Goal: Task Accomplishment & Management: Manage account settings

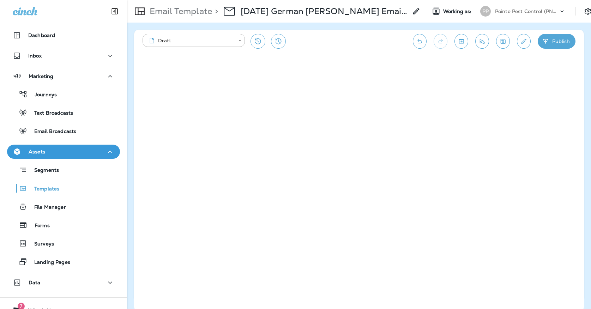
click at [525, 39] on icon "Edit details" at bounding box center [523, 41] width 7 height 7
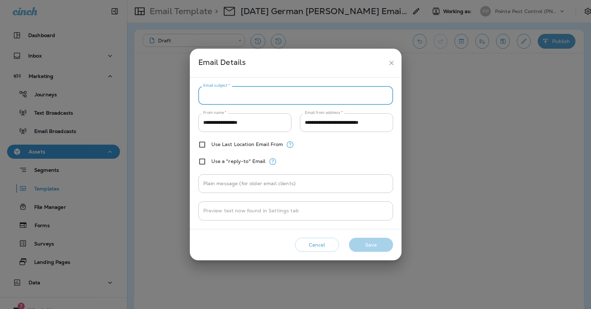
paste input "**********"
type input "**********"
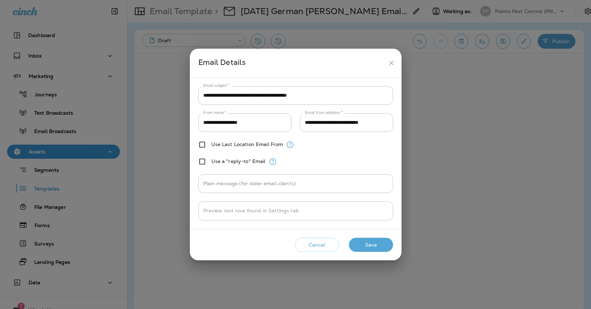
click at [378, 253] on div "Cancel Save" at bounding box center [295, 245] width 200 height 20
click at [379, 249] on button "Save" at bounding box center [371, 245] width 44 height 14
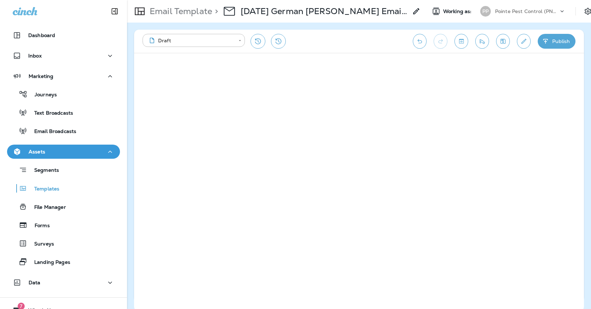
click at [502, 39] on icon "Save" at bounding box center [503, 41] width 5 height 5
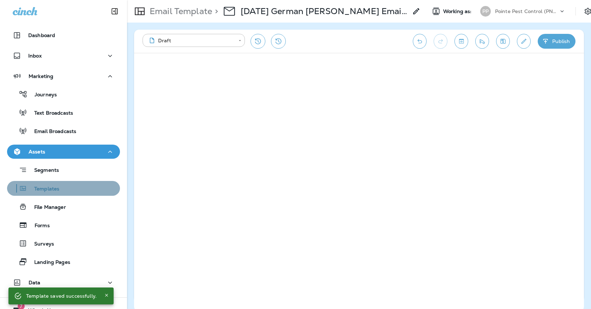
click at [77, 195] on button "Templates" at bounding box center [63, 188] width 113 height 15
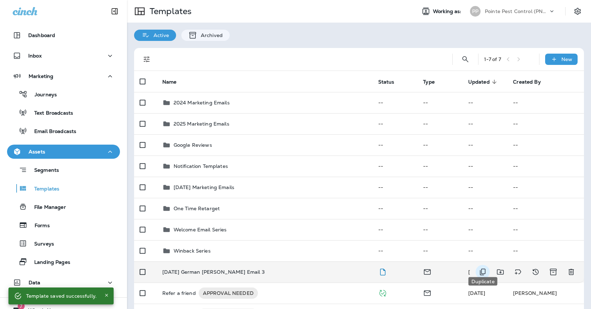
click at [486, 268] on icon "Duplicate" at bounding box center [482, 272] width 8 height 8
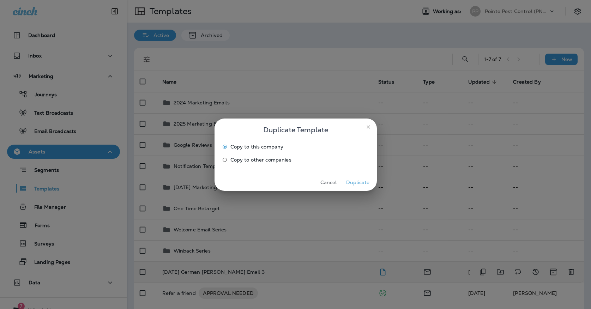
click at [279, 157] on span "Copy to other companies" at bounding box center [260, 160] width 61 height 6
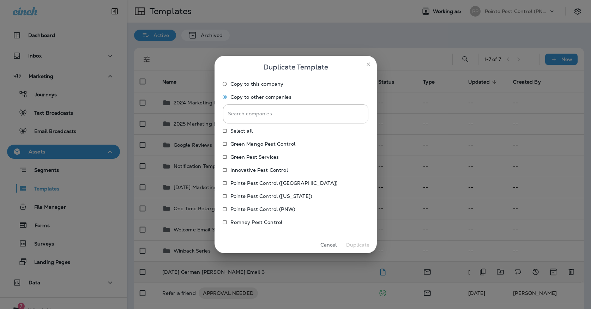
click at [252, 193] on p "Pointe Pest Control ([US_STATE])" at bounding box center [271, 196] width 82 height 6
click at [252, 185] on p "Pointe Pest Control ([GEOGRAPHIC_DATA])" at bounding box center [283, 183] width 107 height 6
click at [364, 244] on button "Duplicate" at bounding box center [358, 245] width 26 height 11
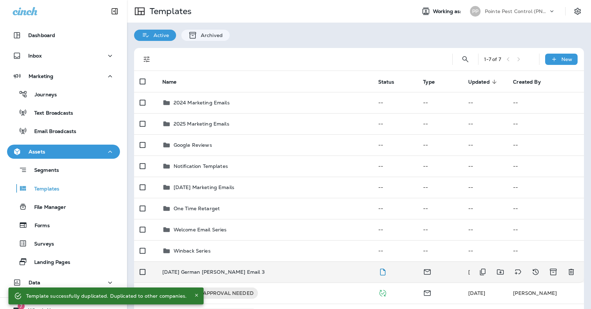
click at [275, 269] on div "[DATE] German [PERSON_NAME] Email 3" at bounding box center [264, 272] width 205 height 6
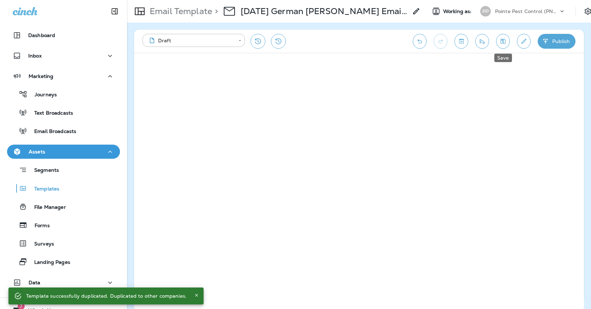
click at [507, 43] on button "Save" at bounding box center [503, 41] width 14 height 15
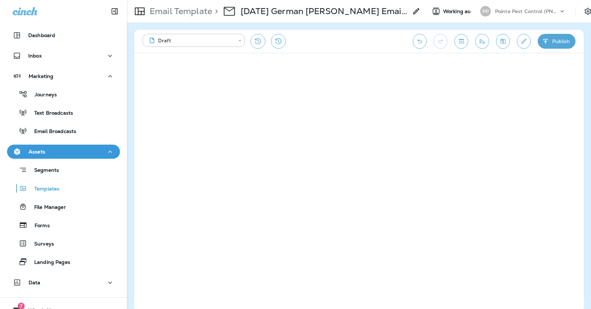
click at [501, 43] on icon "Save" at bounding box center [503, 41] width 5 height 5
click at [85, 191] on div "Templates" at bounding box center [63, 188] width 107 height 11
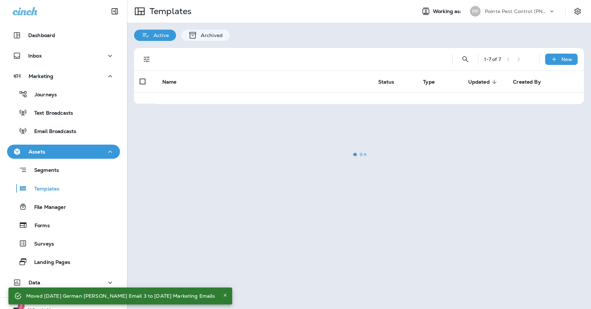
click at [508, 15] on div at bounding box center [359, 155] width 463 height 308
click at [506, 10] on div at bounding box center [359, 155] width 463 height 308
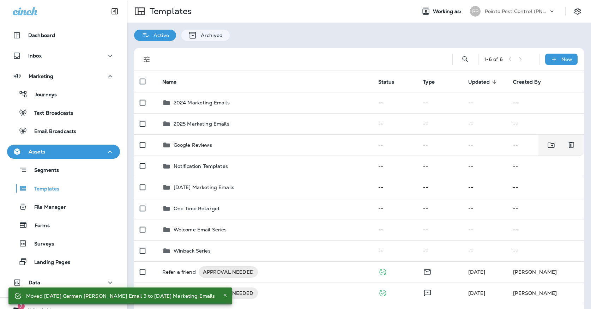
click at [506, 10] on p "Pointe Pest Control (PNW)" at bounding box center [517, 11] width 64 height 6
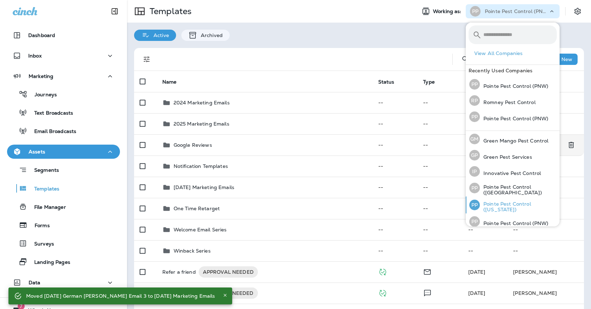
click at [499, 204] on p "Pointe Pest Control ([US_STATE])" at bounding box center [518, 206] width 77 height 11
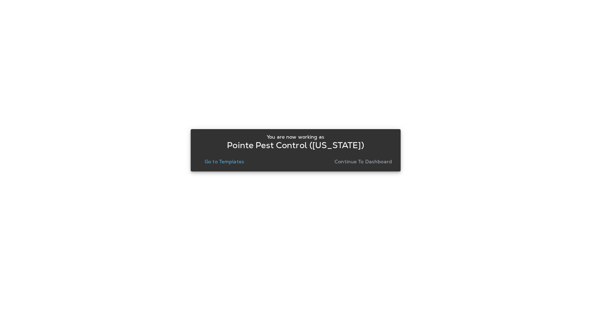
click at [231, 161] on p "Go to Templates" at bounding box center [225, 162] width 40 height 6
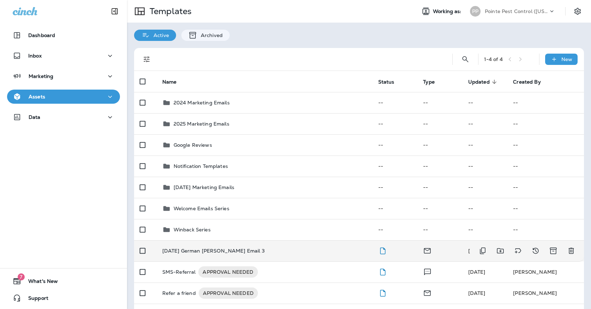
click at [234, 248] on p "[DATE] German [PERSON_NAME] Email 3" at bounding box center [213, 251] width 102 height 6
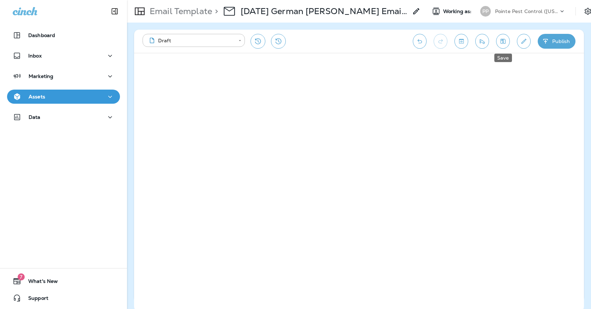
click at [502, 38] on icon "Save" at bounding box center [502, 41] width 7 height 7
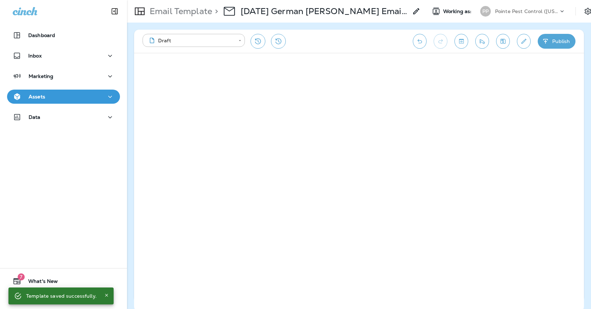
click at [501, 41] on icon "Save" at bounding box center [502, 41] width 7 height 7
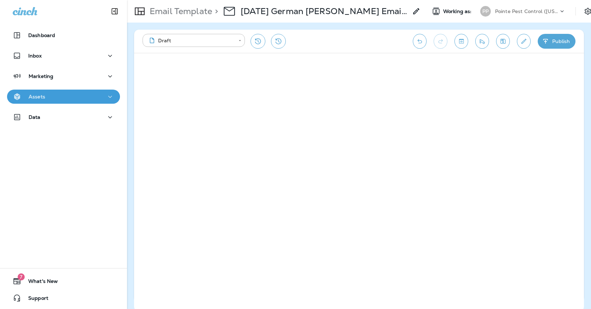
click at [56, 97] on div "Assets" at bounding box center [64, 96] width 102 height 9
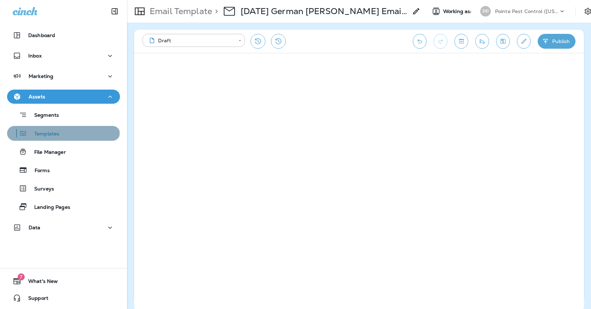
click at [58, 131] on p "Templates" at bounding box center [43, 134] width 32 height 7
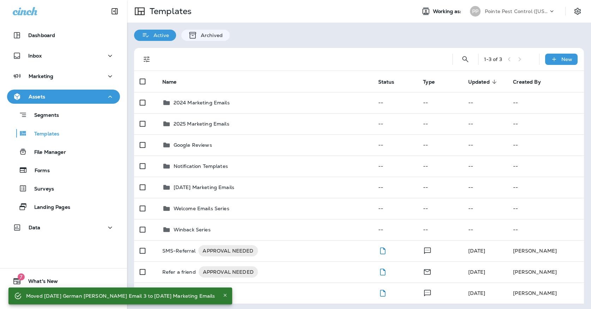
click at [490, 12] on p "Pointe Pest Control ([US_STATE])" at bounding box center [517, 11] width 64 height 6
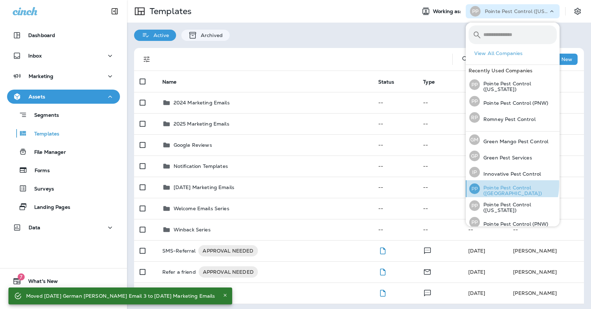
click at [493, 184] on div "PP Pointe Pest Control ([GEOGRAPHIC_DATA])" at bounding box center [512, 188] width 93 height 17
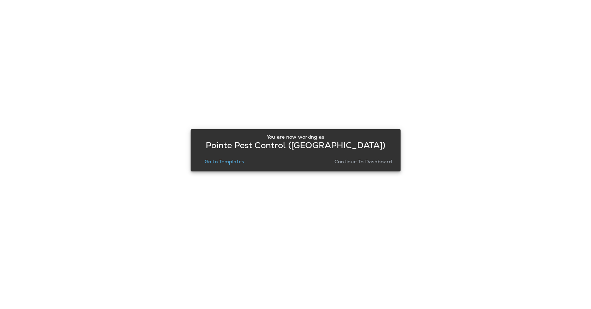
click at [226, 162] on p "Go to Templates" at bounding box center [225, 162] width 40 height 6
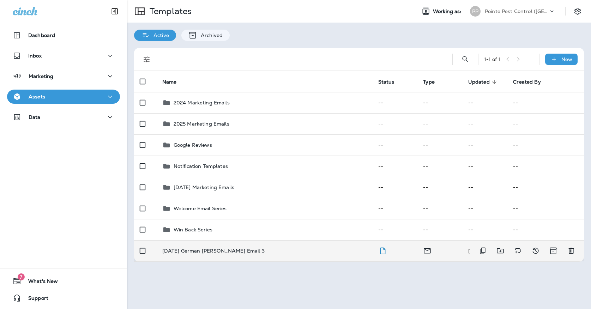
click at [213, 249] on td "[DATE] German [PERSON_NAME] Email 3" at bounding box center [265, 250] width 216 height 21
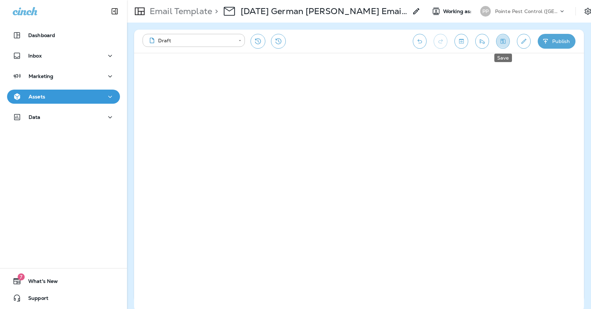
click at [498, 43] on button "Save" at bounding box center [503, 41] width 14 height 15
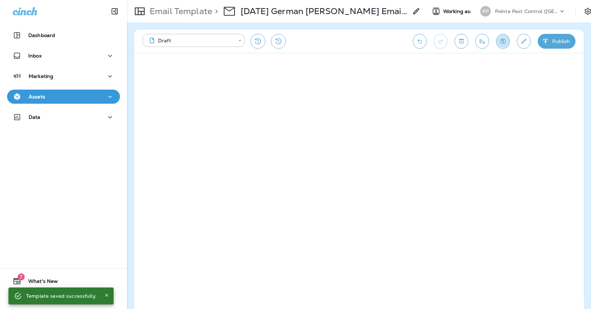
click at [502, 43] on icon "Save" at bounding box center [502, 41] width 7 height 7
click at [105, 102] on button "Assets" at bounding box center [63, 97] width 113 height 14
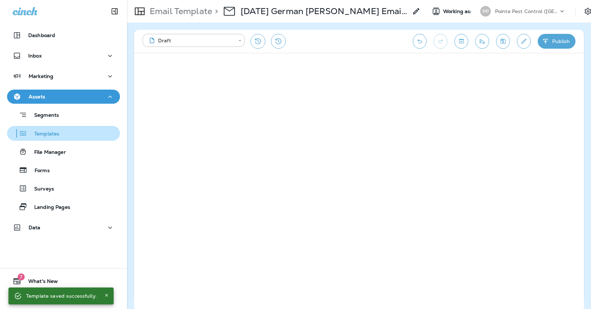
click at [86, 133] on div "Templates" at bounding box center [63, 133] width 107 height 11
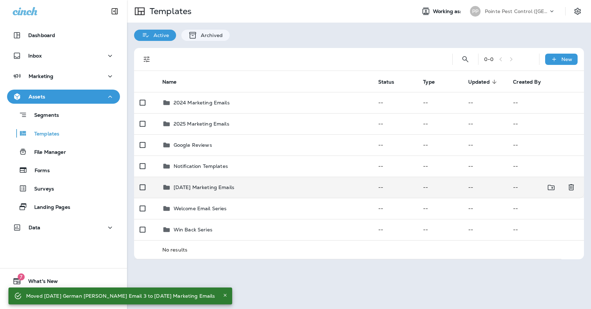
click at [233, 177] on td "[DATE] Marketing Emails" at bounding box center [265, 187] width 216 height 21
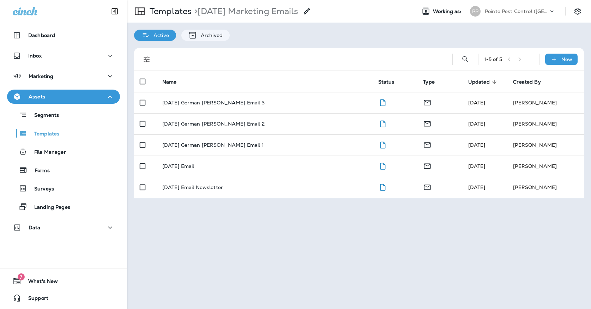
click at [488, 13] on p "Pointe Pest Control ([GEOGRAPHIC_DATA])" at bounding box center [517, 11] width 64 height 6
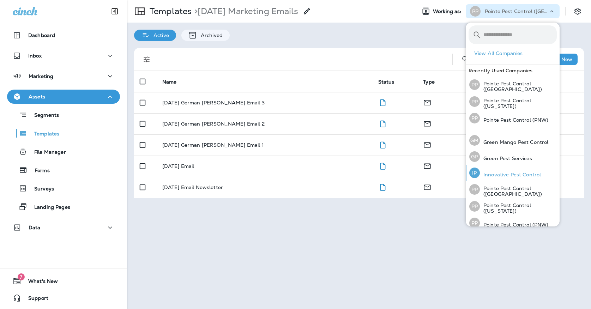
click at [474, 173] on div "IP" at bounding box center [474, 173] width 11 height 11
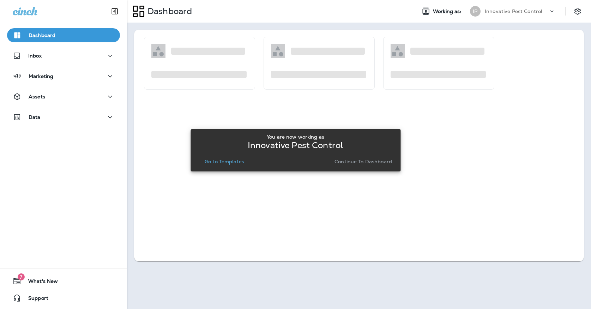
click at [221, 163] on p "Go to Templates" at bounding box center [225, 162] width 40 height 6
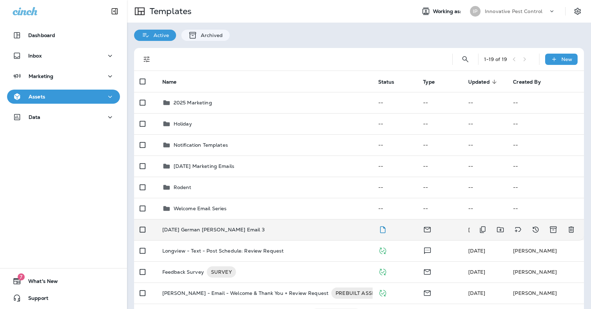
click at [245, 219] on td "[DATE] German [PERSON_NAME] Email 3" at bounding box center [265, 229] width 216 height 21
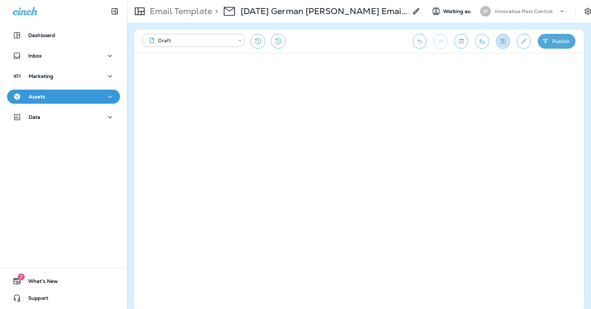
click at [502, 38] on icon "Save" at bounding box center [502, 41] width 7 height 7
click at [504, 36] on button "Save" at bounding box center [503, 41] width 14 height 15
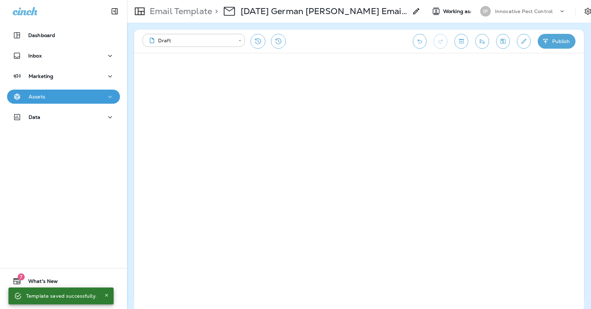
click at [108, 96] on icon "button" at bounding box center [110, 97] width 4 height 2
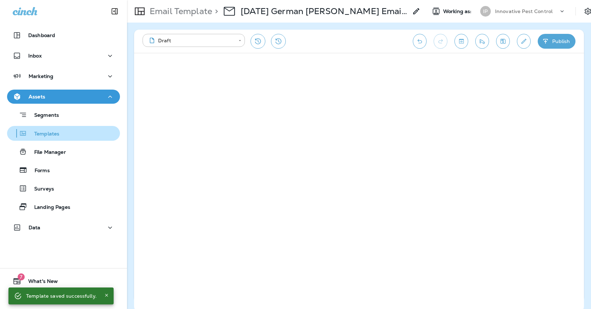
click at [84, 132] on div "Templates" at bounding box center [63, 133] width 107 height 11
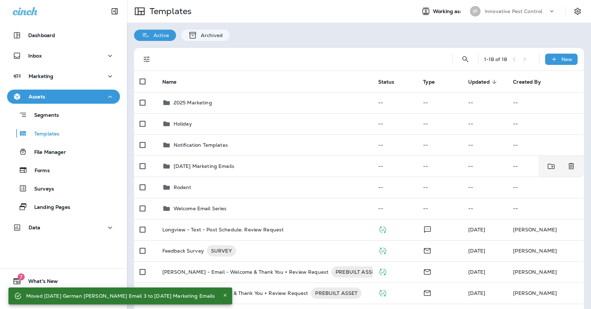
click at [499, 12] on p "Innovative Pest Control" at bounding box center [514, 11] width 58 height 6
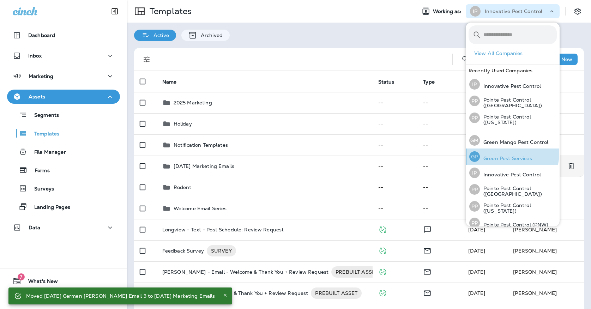
click at [500, 152] on div "[PERSON_NAME] Pest Services" at bounding box center [500, 157] width 68 height 16
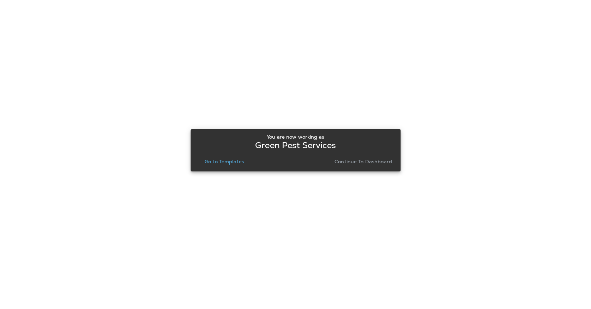
click at [227, 162] on p "Go to Templates" at bounding box center [225, 162] width 40 height 6
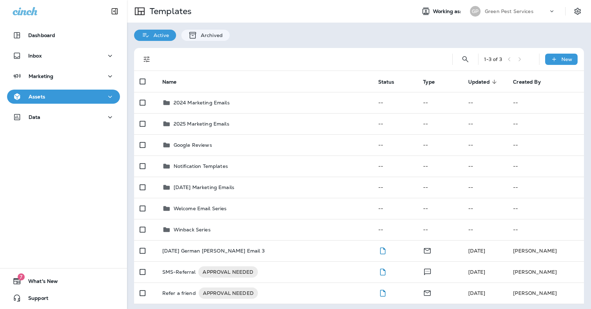
click at [531, 13] on p "Green Pest Services" at bounding box center [509, 11] width 49 height 6
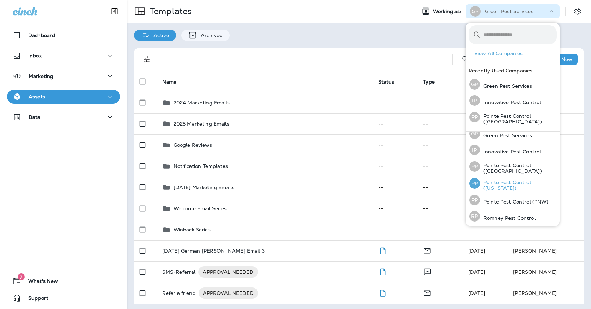
scroll to position [22, 0]
click at [502, 200] on p "Pointe Pest Control (PNW)" at bounding box center [514, 203] width 69 height 6
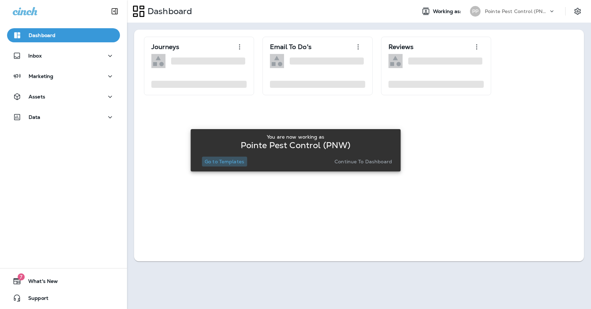
click at [235, 164] on p "Go to Templates" at bounding box center [225, 162] width 40 height 6
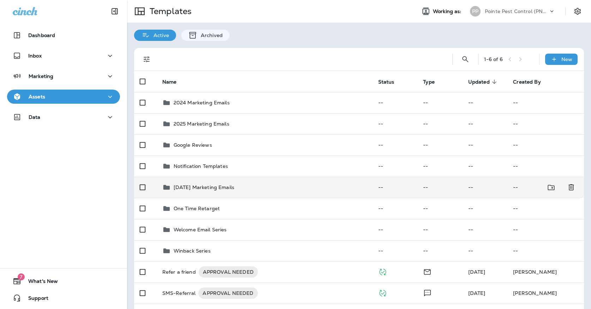
click at [224, 177] on td "[DATE] Marketing Emails" at bounding box center [265, 187] width 216 height 21
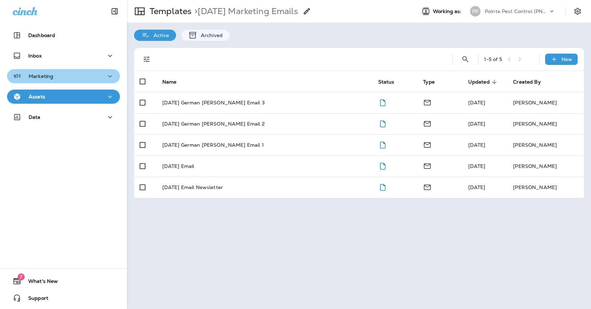
click at [90, 81] on button "Marketing" at bounding box center [63, 76] width 113 height 14
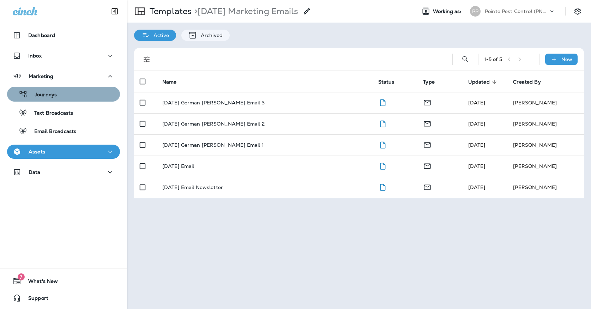
click at [89, 97] on div "Journeys" at bounding box center [63, 94] width 107 height 11
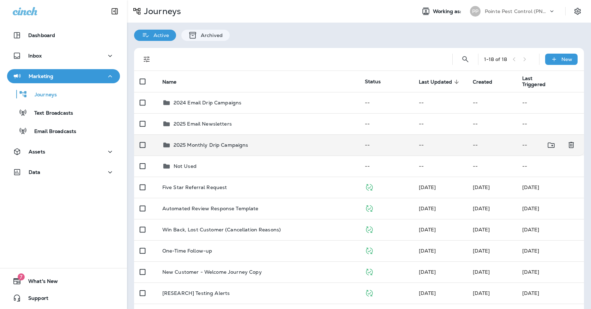
click at [246, 142] on p "2025 Monthly Drip Campaigns" at bounding box center [211, 145] width 75 height 6
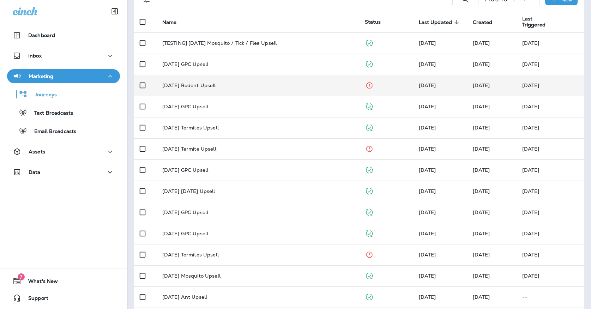
scroll to position [64, 0]
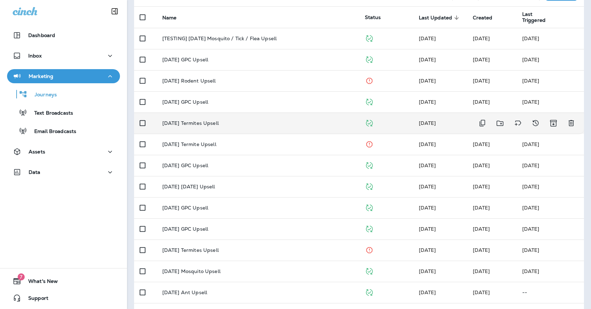
click at [249, 128] on td "[DATE] Termites Upsell" at bounding box center [258, 123] width 203 height 21
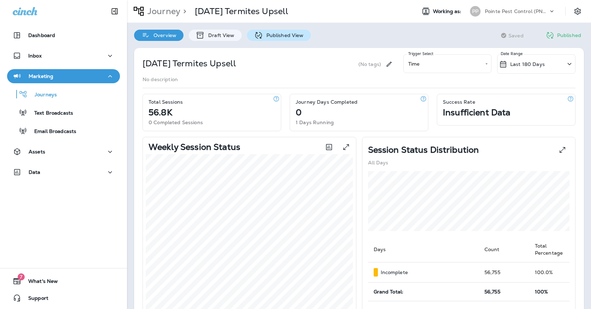
click at [296, 39] on div "Published View" at bounding box center [279, 35] width 64 height 11
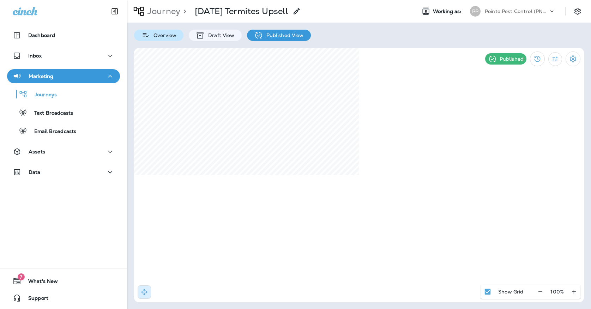
click at [173, 33] on p "Overview" at bounding box center [163, 35] width 26 height 6
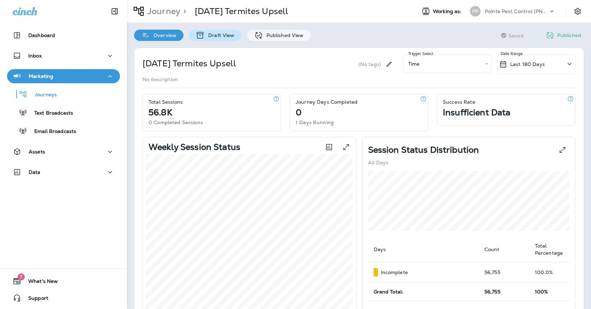
click at [231, 35] on p "Draft View" at bounding box center [220, 35] width 30 height 6
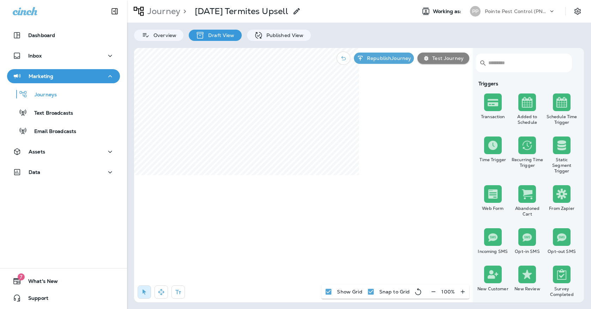
click at [263, 41] on div "Journey > [DATE] Termites Upsell Working as: PP Pointe Pest Control (PNW) Overv…" at bounding box center [359, 154] width 464 height 309
click at [263, 38] on div "Published View" at bounding box center [279, 35] width 64 height 11
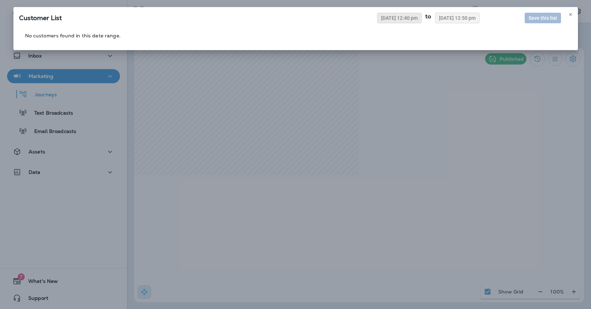
click at [405, 19] on span "[DATE] 12:40 pm" at bounding box center [399, 18] width 37 height 5
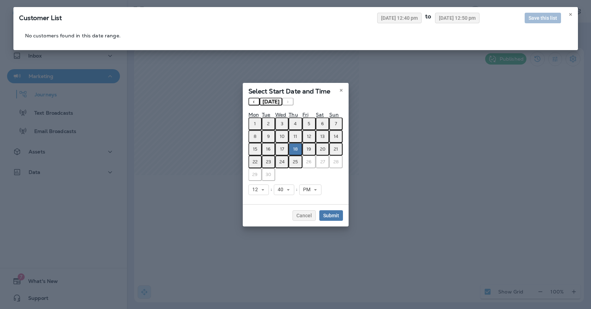
click at [269, 135] on abbr "9" at bounding box center [268, 137] width 3 height 6
click at [332, 216] on span "Submit" at bounding box center [331, 215] width 16 height 5
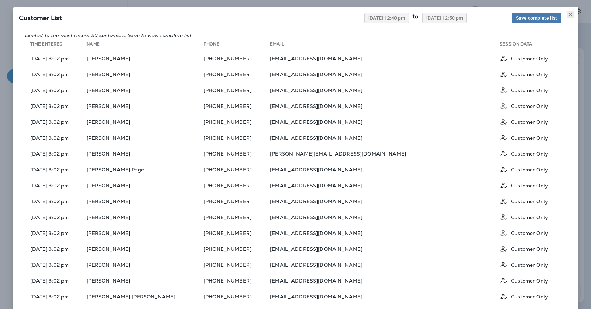
click at [569, 14] on icon at bounding box center [570, 14] width 4 height 4
click at [571, 12] on icon at bounding box center [570, 14] width 4 height 4
click at [571, 16] on use at bounding box center [570, 14] width 2 height 3
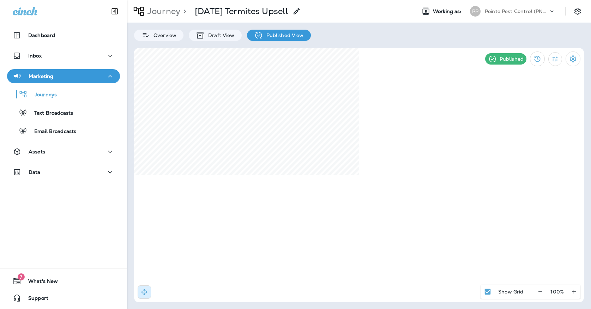
click at [525, 16] on div "Pointe Pest Control (PNW)" at bounding box center [517, 11] width 64 height 11
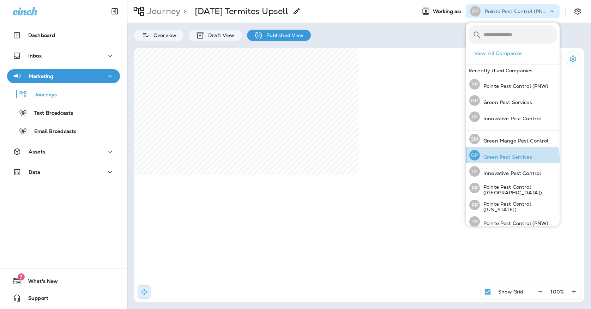
click at [497, 162] on div "[PERSON_NAME] Pest Services" at bounding box center [500, 155] width 68 height 16
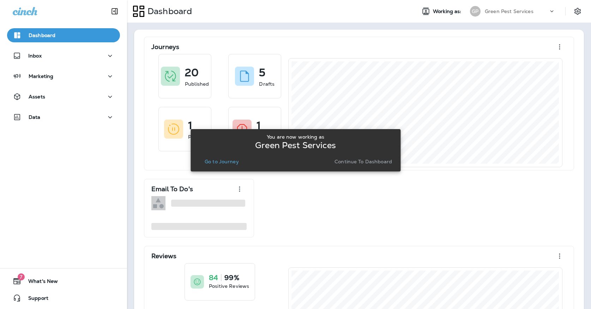
click at [216, 163] on p "Go to Journey" at bounding box center [222, 162] width 34 height 6
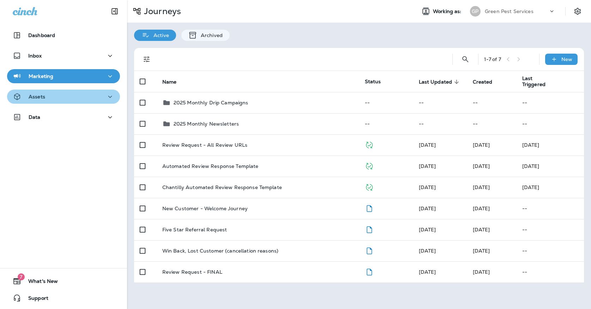
click at [113, 102] on button "Assets" at bounding box center [63, 97] width 113 height 14
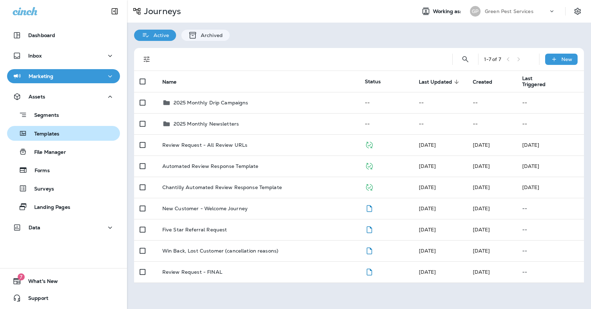
click at [96, 132] on div "Templates" at bounding box center [63, 133] width 107 height 11
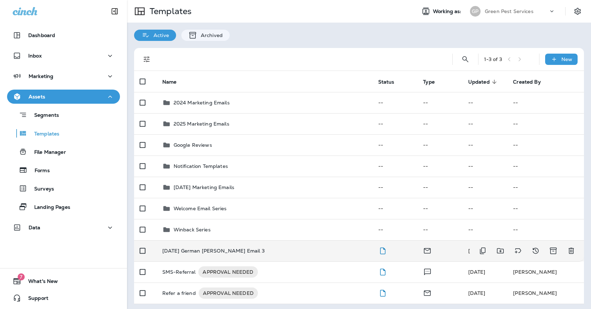
click at [213, 240] on td "[DATE] German [PERSON_NAME] Email 3" at bounding box center [265, 250] width 216 height 21
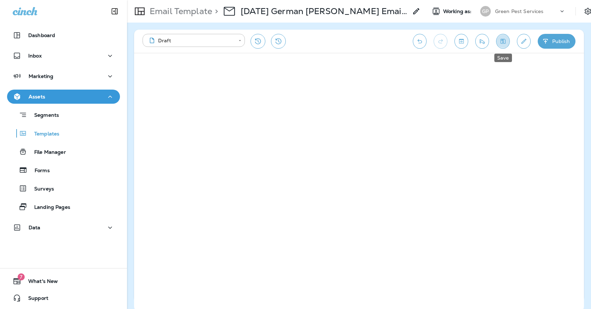
click at [504, 44] on icon "Save" at bounding box center [503, 41] width 5 height 5
click at [503, 40] on icon "Save" at bounding box center [502, 41] width 7 height 7
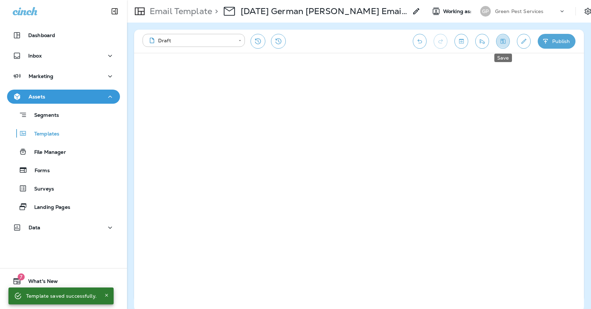
click at [504, 40] on icon "Save" at bounding box center [502, 41] width 7 height 7
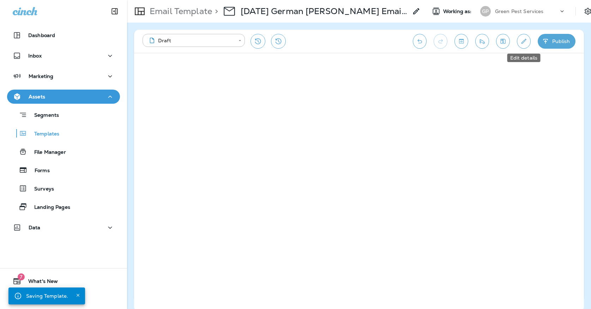
click at [518, 44] on button "Edit details" at bounding box center [524, 41] width 14 height 15
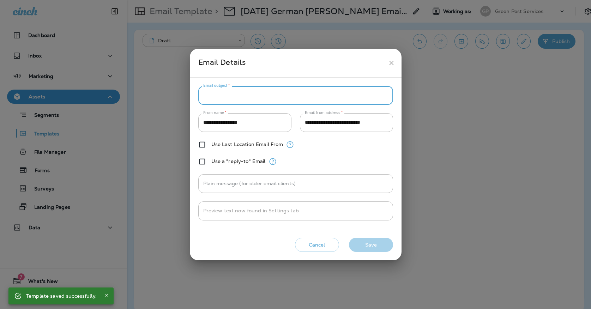
click at [303, 96] on input "Email subject   *" at bounding box center [295, 95] width 195 height 19
paste input "**********"
type input "**********"
click at [368, 247] on button "Save" at bounding box center [371, 245] width 44 height 14
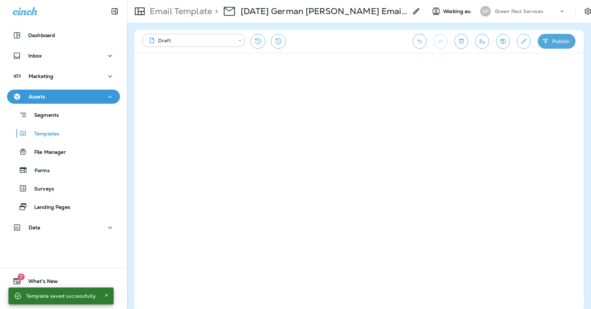
click at [501, 40] on icon "Save" at bounding box center [502, 41] width 7 height 7
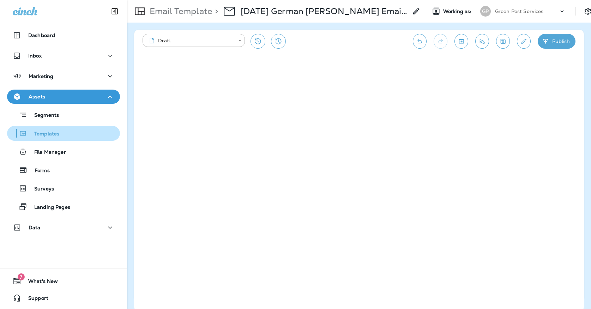
click at [74, 133] on div "Templates" at bounding box center [63, 133] width 107 height 11
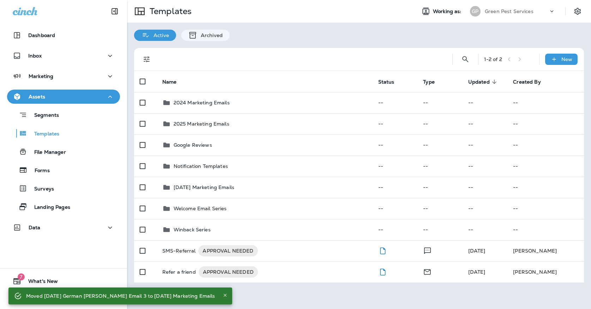
click at [491, 16] on div "Green Pest Services" at bounding box center [517, 11] width 64 height 11
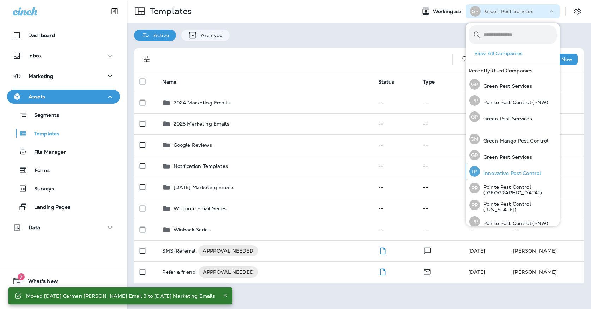
click at [492, 172] on p "Innovative Pest Control" at bounding box center [510, 173] width 61 height 6
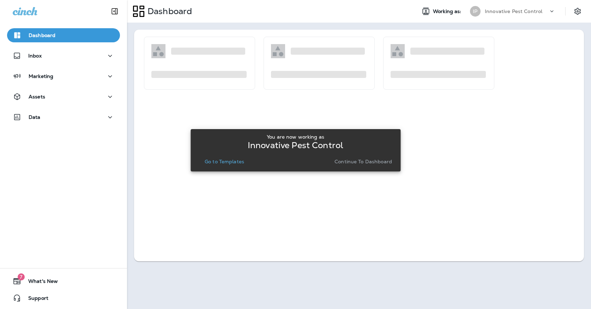
click at [218, 161] on p "Go to Templates" at bounding box center [225, 162] width 40 height 6
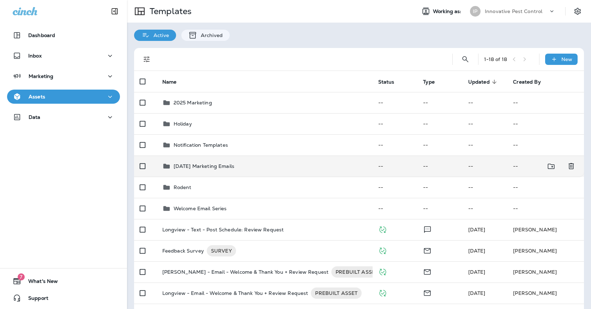
click at [213, 163] on div "[DATE] Marketing Emails" at bounding box center [204, 166] width 61 height 8
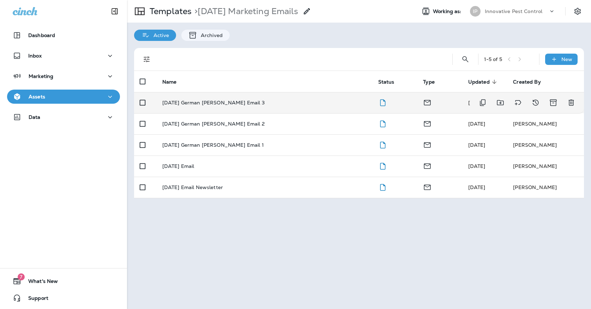
click at [235, 100] on p "[DATE] German [PERSON_NAME] Email 3" at bounding box center [213, 103] width 102 height 6
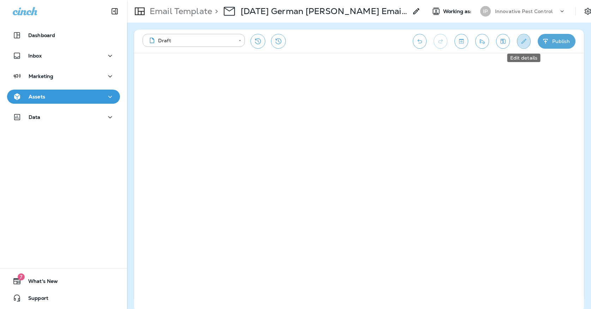
click at [523, 44] on icon "Edit details" at bounding box center [523, 41] width 7 height 7
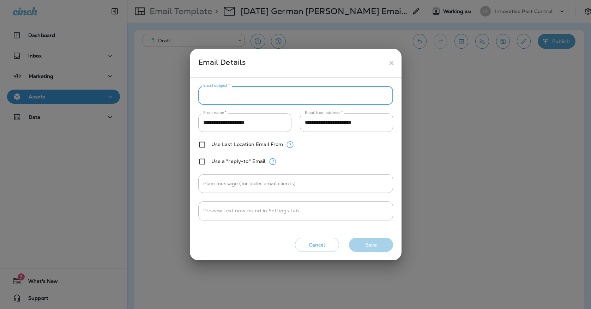
paste input "**********"
type input "**********"
click at [376, 240] on button "Save" at bounding box center [371, 245] width 44 height 14
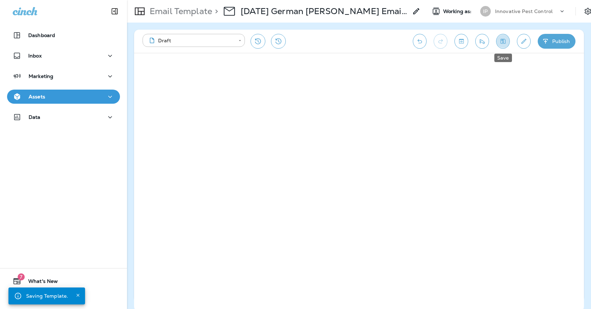
click at [501, 40] on icon "Save" at bounding box center [503, 41] width 5 height 5
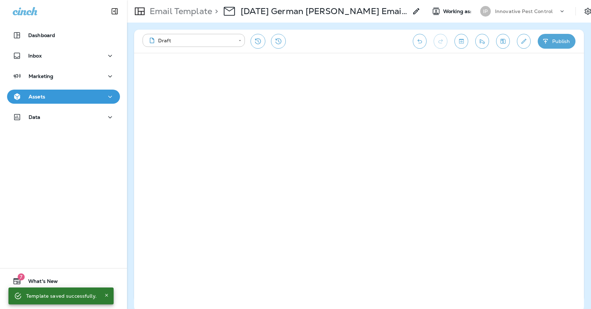
click at [504, 14] on p "Innovative Pest Control" at bounding box center [524, 11] width 58 height 6
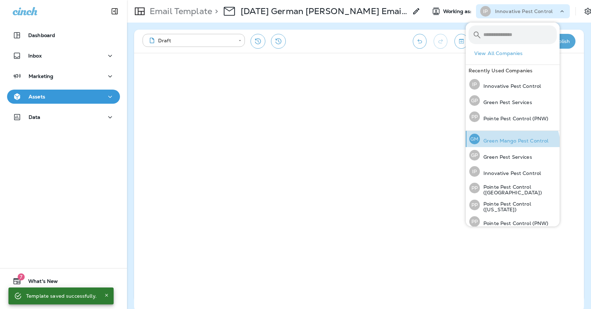
click at [508, 146] on div "[PERSON_NAME] Mango Pest Control" at bounding box center [508, 139] width 85 height 16
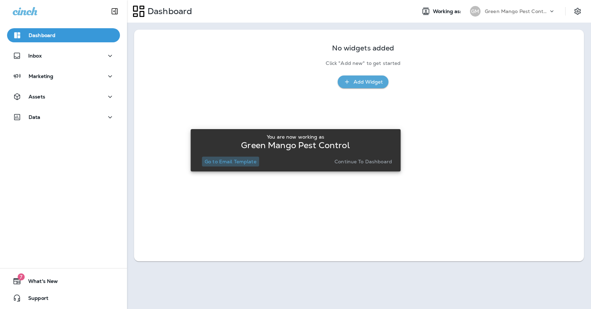
click at [246, 166] on button "Go to Email Template" at bounding box center [231, 162] width 58 height 10
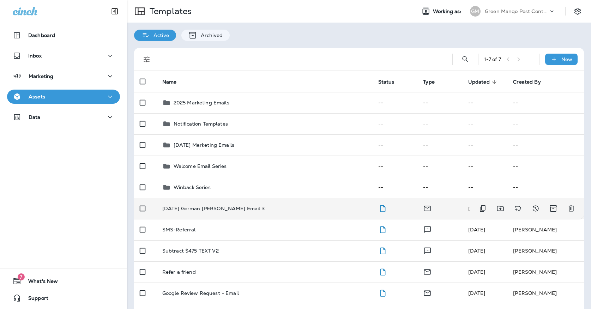
click at [241, 206] on div "[DATE] German [PERSON_NAME] Email 3" at bounding box center [264, 209] width 205 height 6
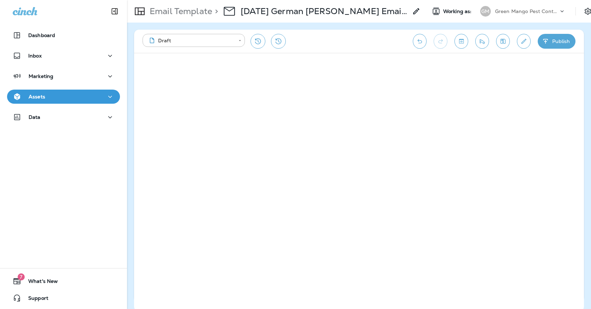
click at [504, 40] on icon "Save" at bounding box center [502, 41] width 7 height 7
click at [520, 43] on icon "Edit details" at bounding box center [523, 41] width 7 height 7
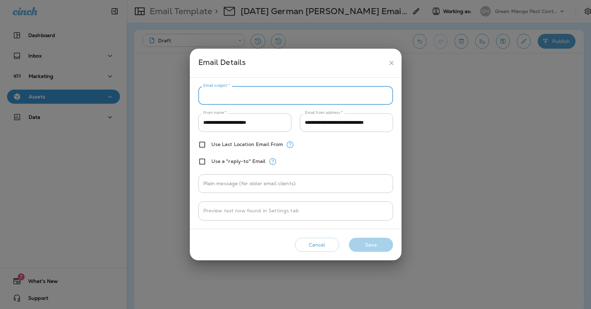
paste input "**********"
type input "**********"
click at [376, 244] on button "Save" at bounding box center [371, 245] width 44 height 14
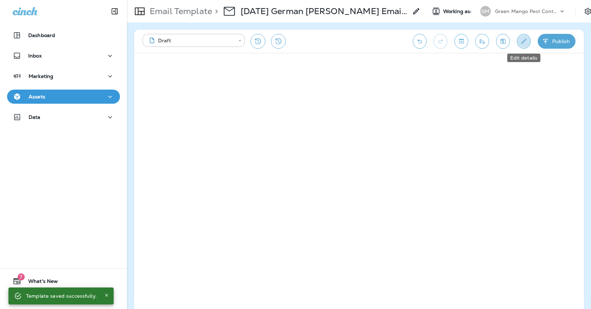
click at [522, 42] on icon "Edit details" at bounding box center [523, 41] width 7 height 7
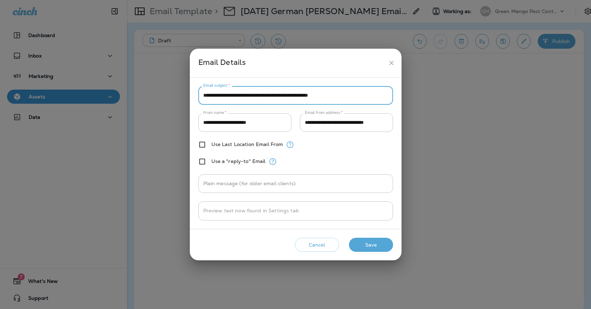
drag, startPoint x: 356, startPoint y: 100, endPoint x: 198, endPoint y: 97, distance: 157.7
click at [198, 97] on input "**********" at bounding box center [295, 95] width 195 height 19
paste input "text"
type input "**********"
click at [358, 244] on button "Save" at bounding box center [371, 245] width 44 height 14
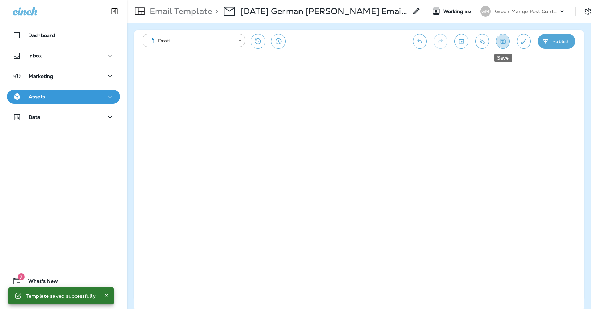
click at [501, 42] on icon "Save" at bounding box center [502, 41] width 7 height 7
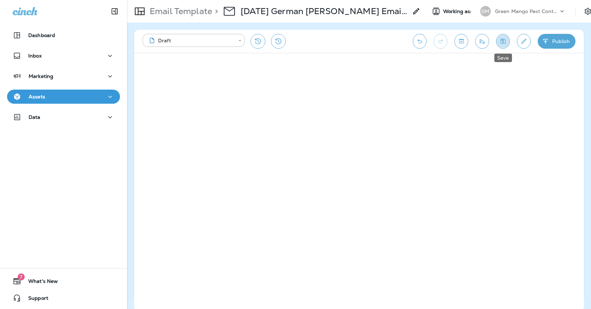
click at [499, 38] on icon "Save" at bounding box center [502, 41] width 7 height 7
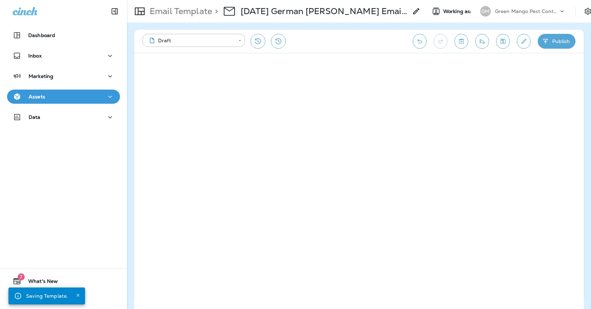
click at [91, 97] on div "Assets" at bounding box center [64, 96] width 102 height 9
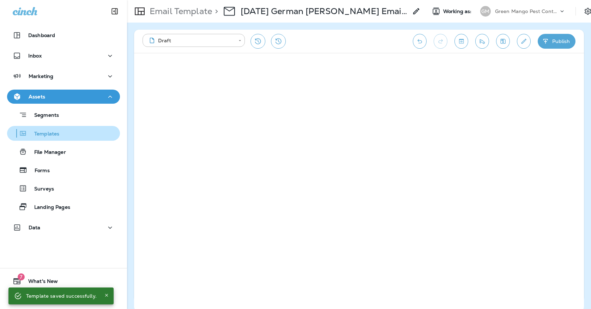
click at [79, 133] on div "Templates" at bounding box center [63, 133] width 107 height 11
